Goal: Entertainment & Leisure: Consume media (video, audio)

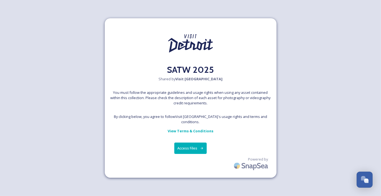
click at [193, 146] on button "Access Files" at bounding box center [190, 148] width 32 height 11
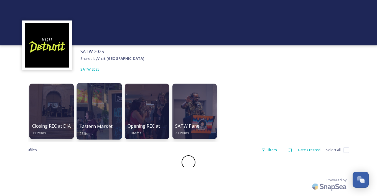
scroll to position [7, 0]
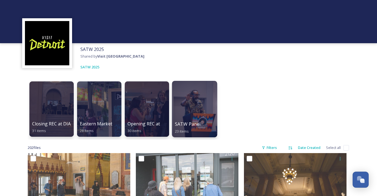
click at [193, 111] on div at bounding box center [194, 109] width 45 height 57
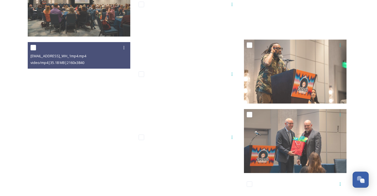
scroll to position [250, 0]
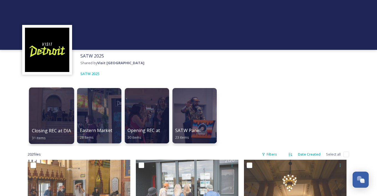
click at [61, 109] on div at bounding box center [51, 116] width 45 height 57
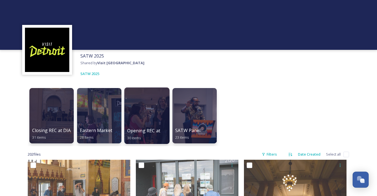
click at [148, 103] on div at bounding box center [146, 116] width 45 height 57
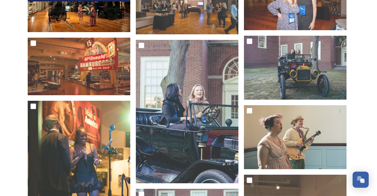
scroll to position [454, 0]
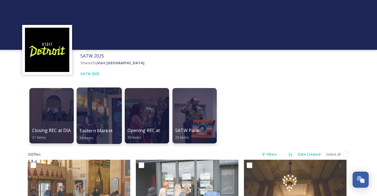
click at [103, 113] on div at bounding box center [99, 116] width 45 height 57
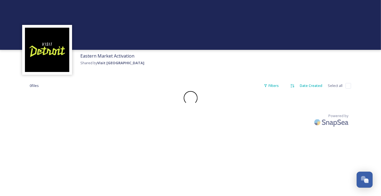
drag, startPoint x: 128, startPoint y: 113, endPoint x: 132, endPoint y: 108, distance: 6.1
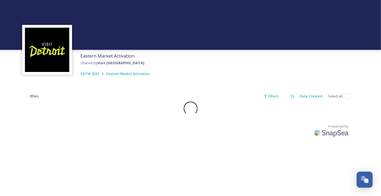
drag, startPoint x: 132, startPoint y: 108, endPoint x: 309, endPoint y: 72, distance: 180.9
click at [309, 72] on div "Eastern Market Activation Shared by Visit [GEOGRAPHIC_DATA] SATW 2025 Eastern M…" at bounding box center [190, 65] width 381 height 30
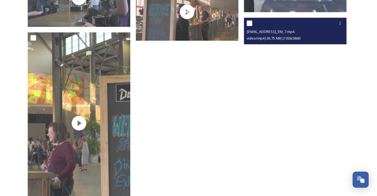
scroll to position [915, 0]
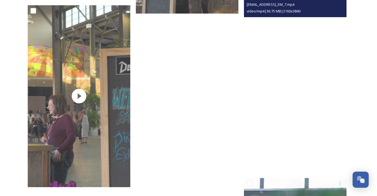
click at [337, 99] on video "ext_1758121017.460365_contactbrgtz@gmail.com-Vertical_EM_7.mp4" at bounding box center [295, 82] width 103 height 183
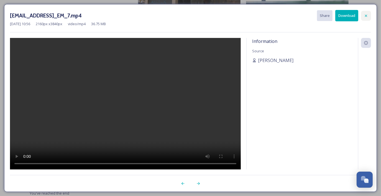
click at [364, 16] on div at bounding box center [366, 16] width 10 height 10
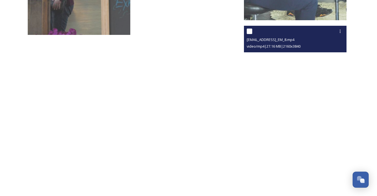
scroll to position [1091, 0]
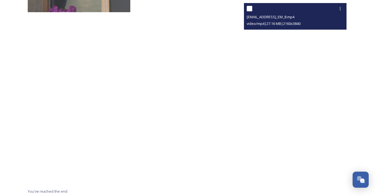
click at [328, 108] on video "ext_1758120892.702303_contactbrgtz@gmail.com-Vertical_EM_8.mp4" at bounding box center [295, 94] width 103 height 183
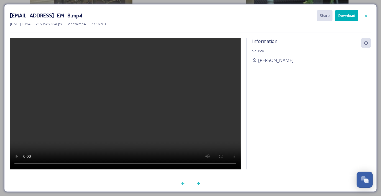
drag, startPoint x: 368, startPoint y: 15, endPoint x: 344, endPoint y: 25, distance: 26.0
click at [367, 16] on icon at bounding box center [366, 16] width 4 height 4
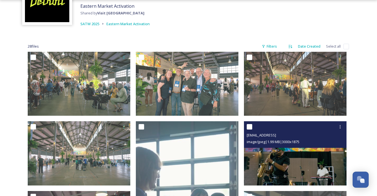
scroll to position [30, 0]
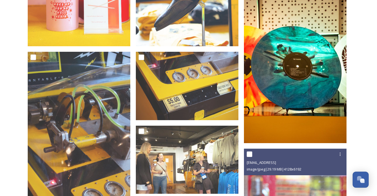
scroll to position [4992, 0]
